Goal: Task Accomplishment & Management: Use online tool/utility

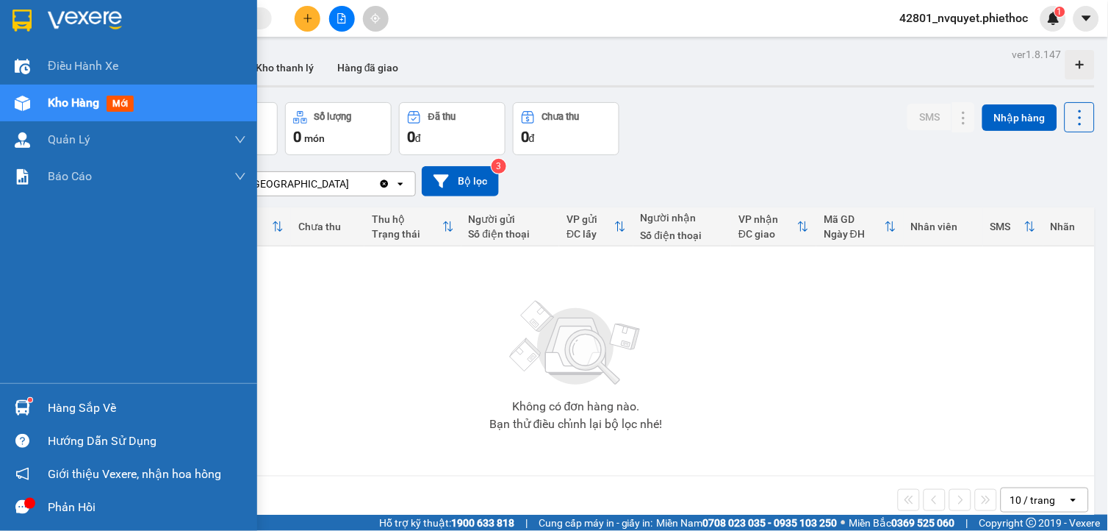
click at [60, 402] on div "Hàng sắp về" at bounding box center [147, 408] width 198 height 22
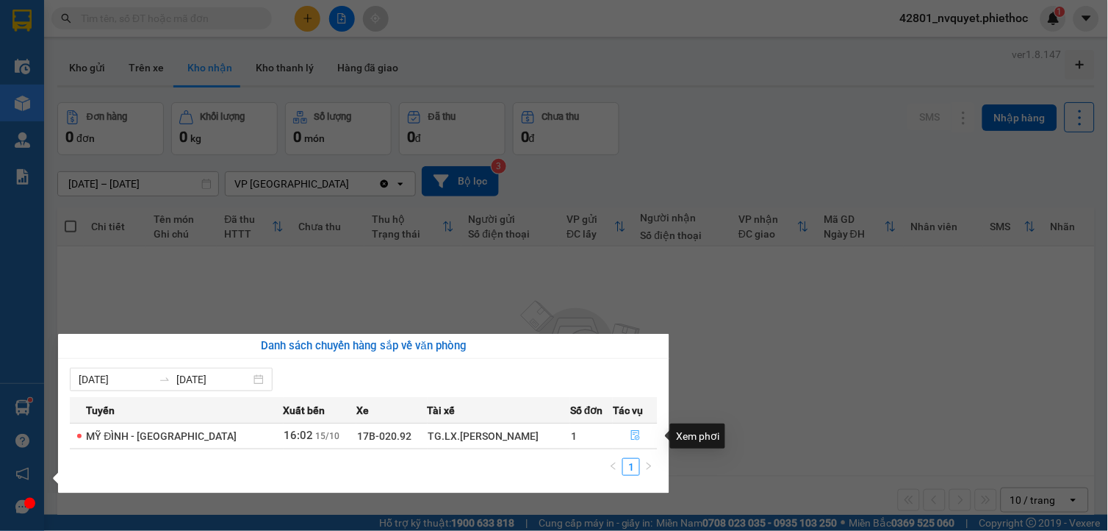
click at [625, 436] on button "button" at bounding box center [635, 436] width 43 height 24
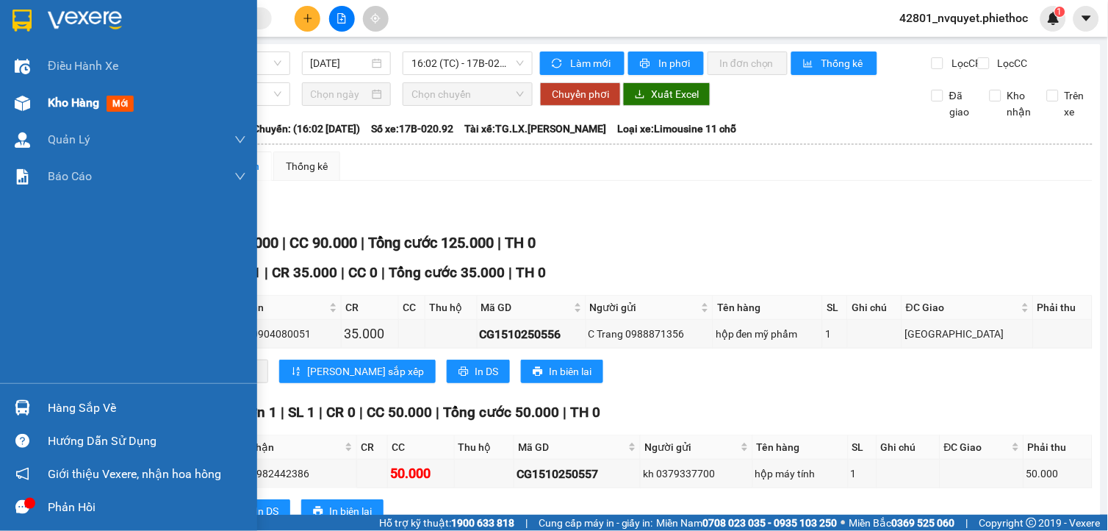
click at [96, 108] on span "Kho hàng" at bounding box center [73, 103] width 51 height 14
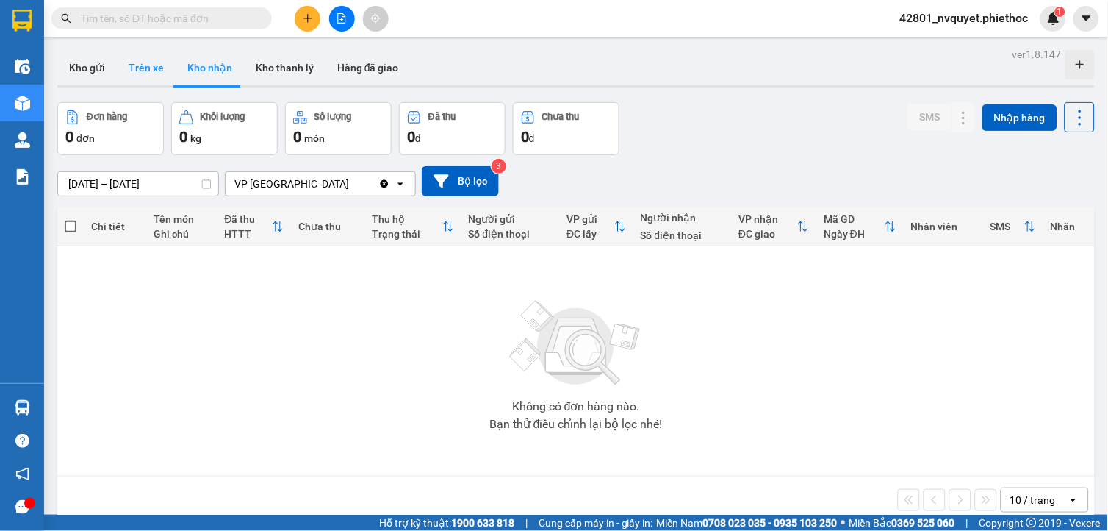
click at [137, 73] on button "Trên xe" at bounding box center [146, 67] width 59 height 35
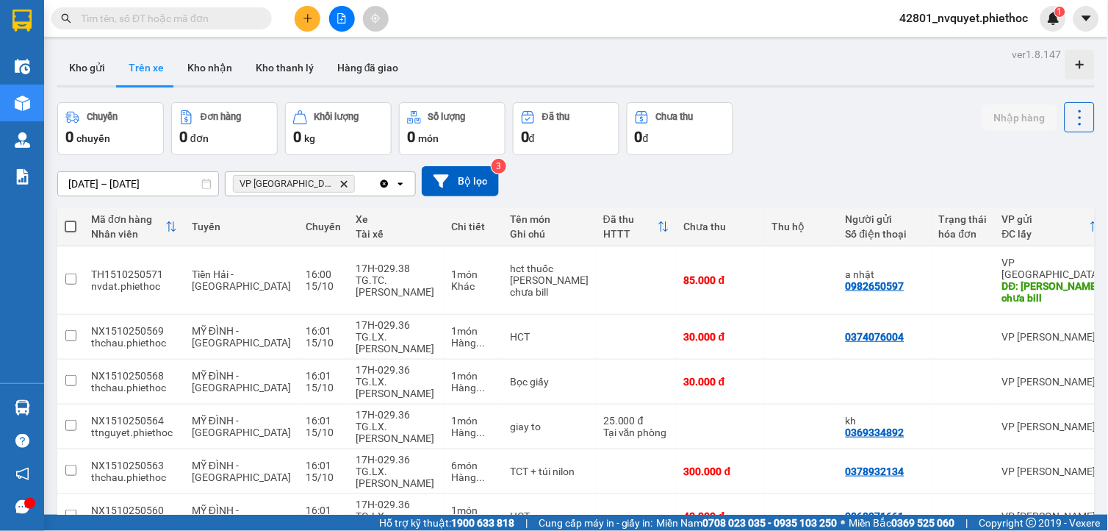
click at [341, 182] on icon "VP Thái Bình, close by backspace" at bounding box center [344, 183] width 7 height 7
click at [306, 182] on div "Chọn văn phòng nhận" at bounding box center [284, 183] width 101 height 15
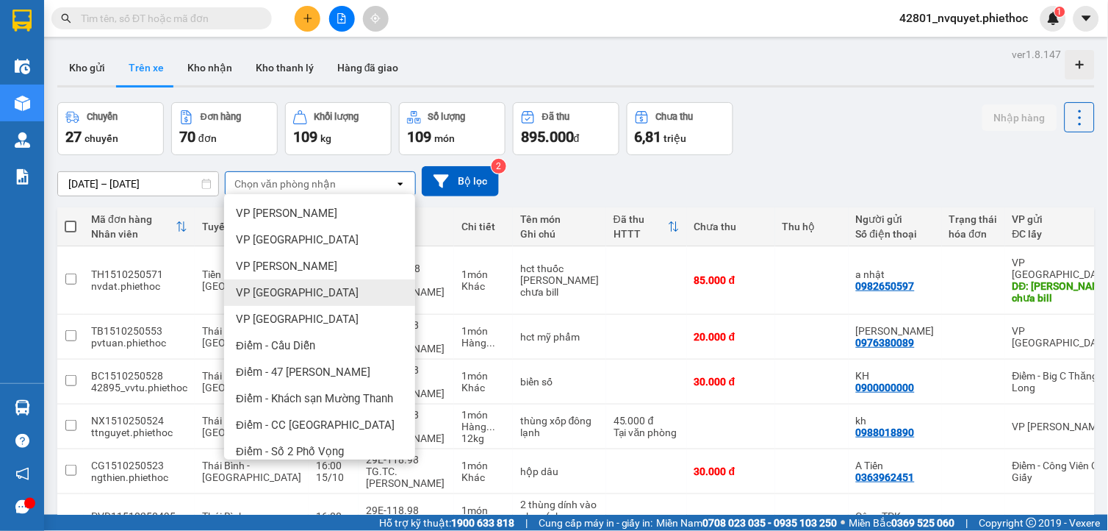
click at [276, 290] on span "VP [GEOGRAPHIC_DATA]" at bounding box center [297, 292] width 123 height 15
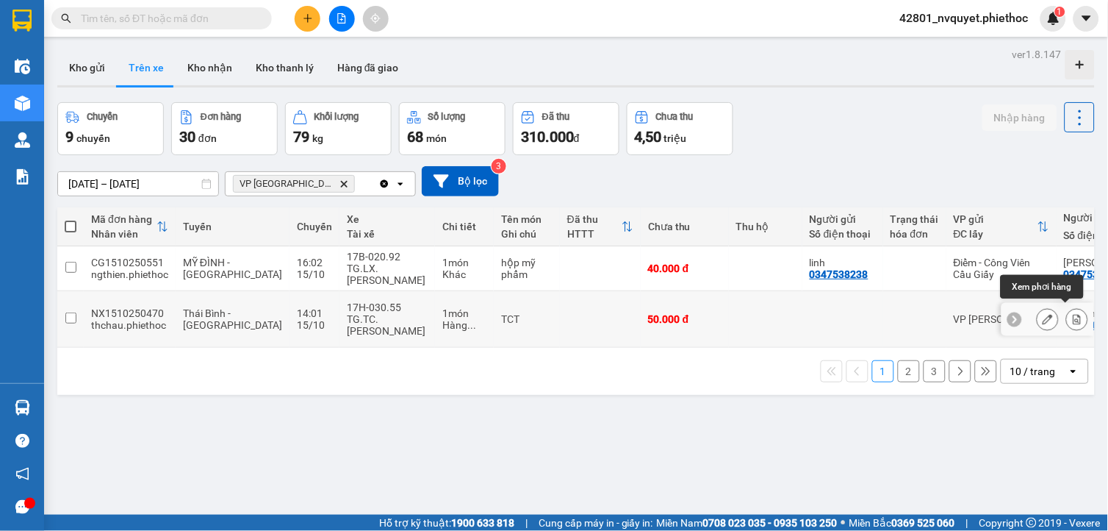
click at [1072, 317] on icon at bounding box center [1077, 319] width 10 height 10
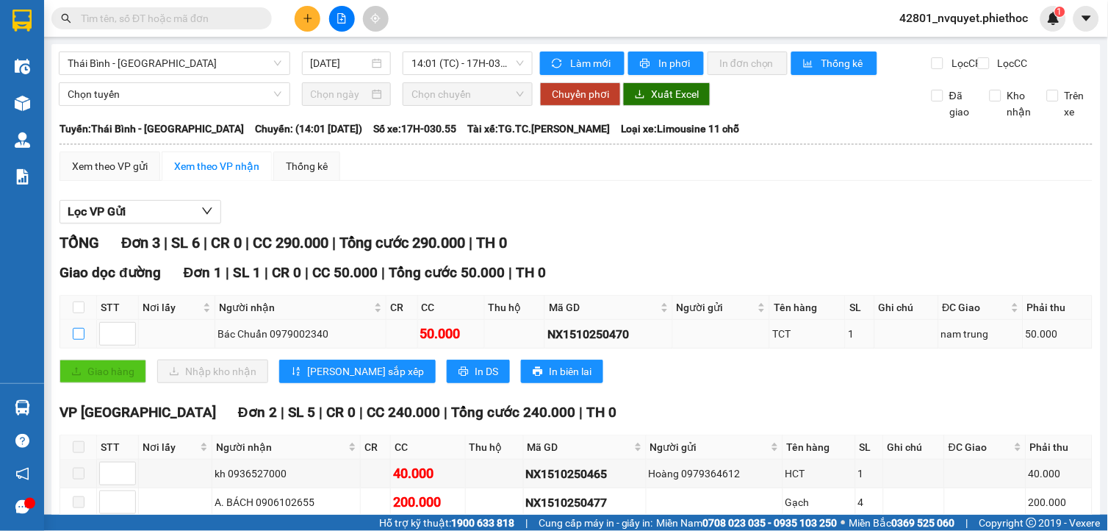
click at [76, 340] on input "checkbox" at bounding box center [79, 334] width 12 height 12
checkbox input "true"
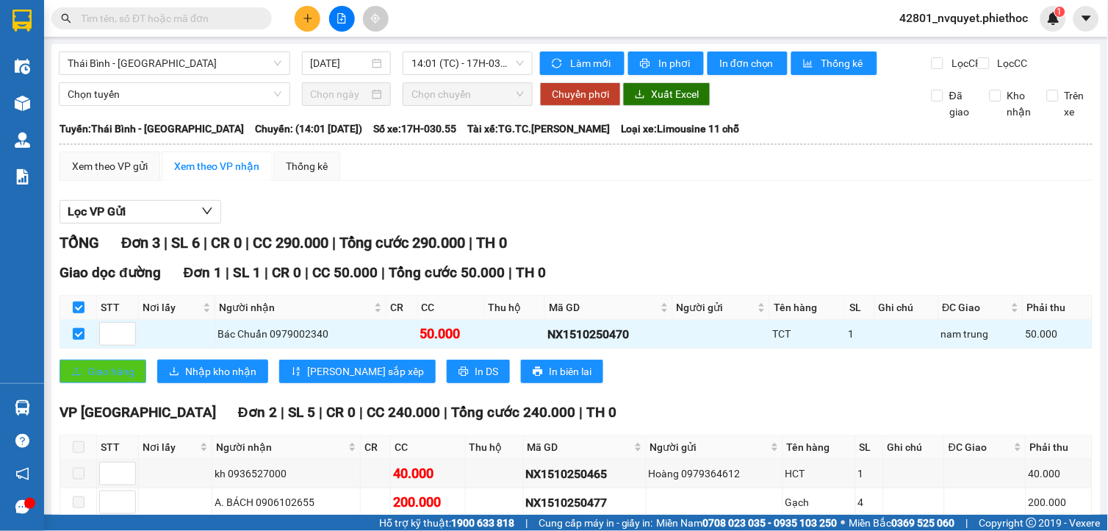
click at [108, 383] on button "Giao hàng" at bounding box center [103, 371] width 87 height 24
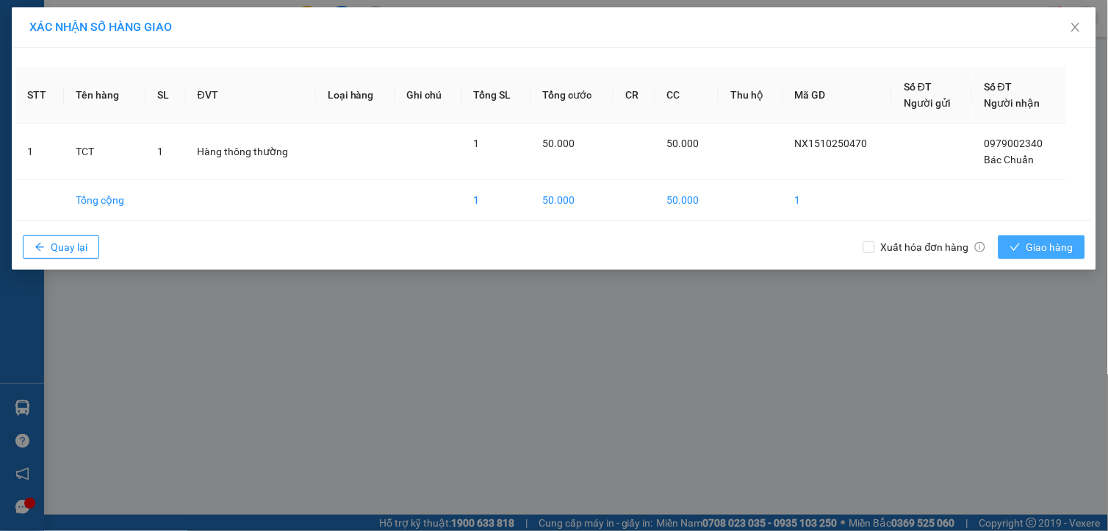
click at [1016, 248] on icon "check" at bounding box center [1016, 247] width 10 height 10
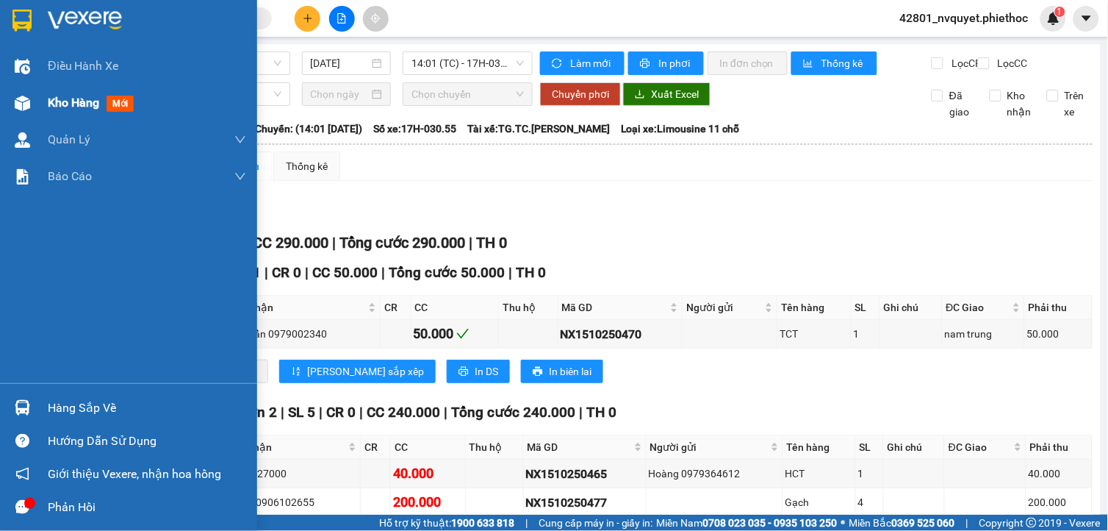
click at [30, 106] on div at bounding box center [23, 103] width 26 height 26
